Goal: Complete application form

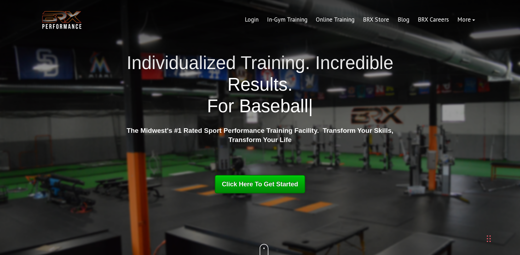
click at [266, 183] on span "Click Here To Get Started" at bounding box center [260, 183] width 76 height 7
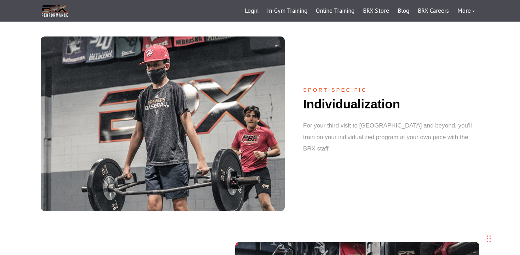
scroll to position [584, 0]
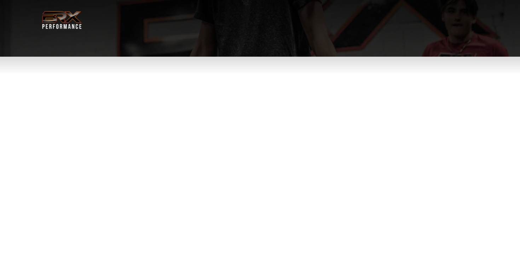
select select "**"
